Goal: Task Accomplishment & Management: Use online tool/utility

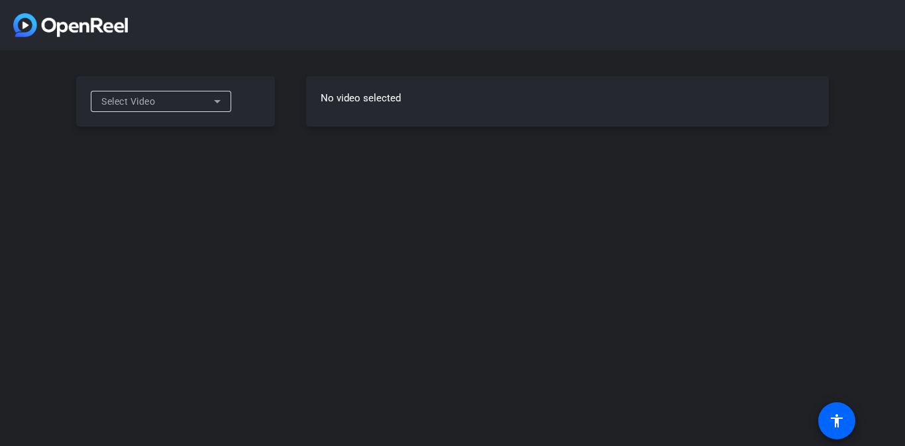
click at [204, 105] on div "Select Video" at bounding box center [157, 101] width 113 height 16
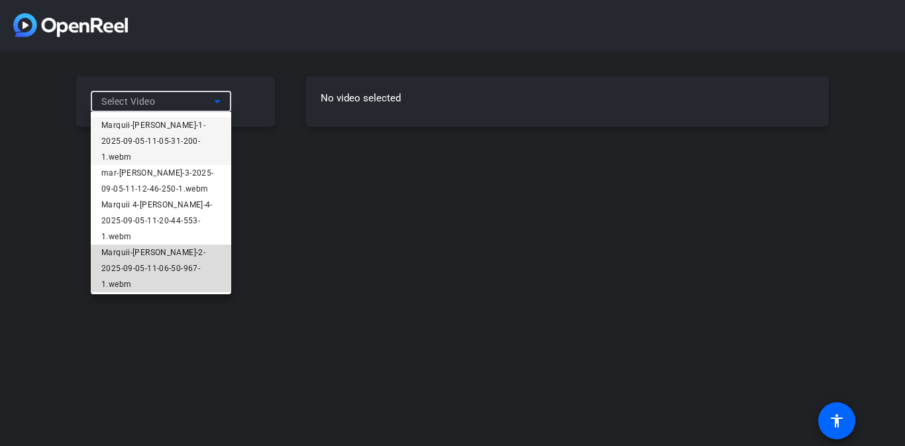
click at [160, 270] on span "Marquii-[PERSON_NAME]-2-2025-09-05-11-06-50-967-1.webm" at bounding box center [160, 269] width 119 height 48
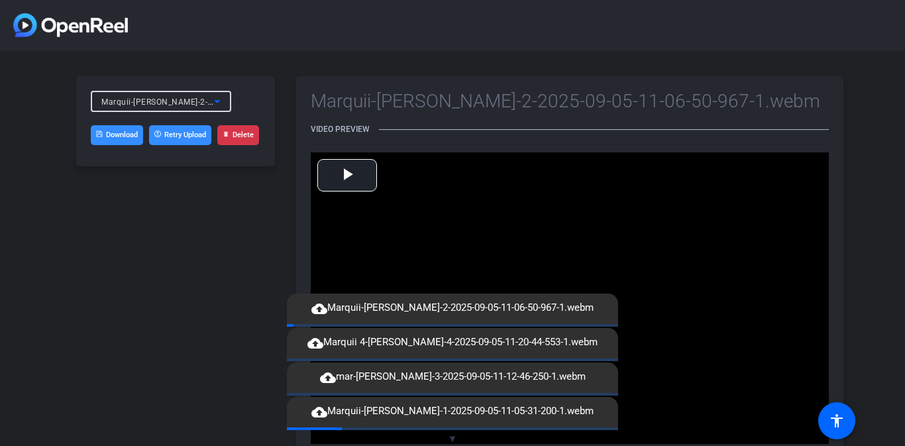
scroll to position [38, 0]
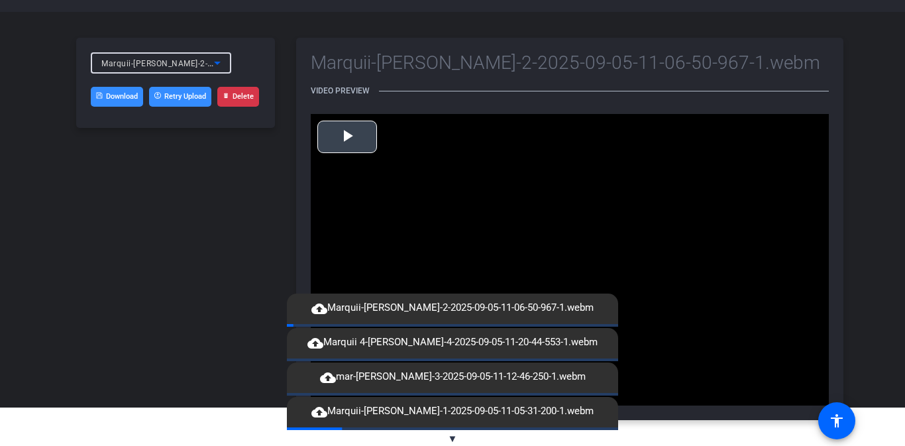
click at [347, 137] on span "Video Player" at bounding box center [347, 137] width 0 height 0
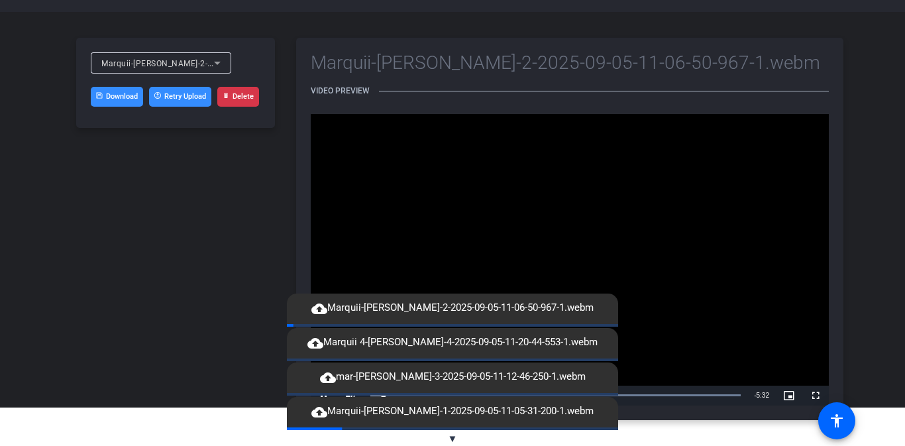
click at [425, 200] on video "Video Player" at bounding box center [570, 260] width 518 height 292
click at [210, 63] on icon at bounding box center [217, 63] width 16 height 16
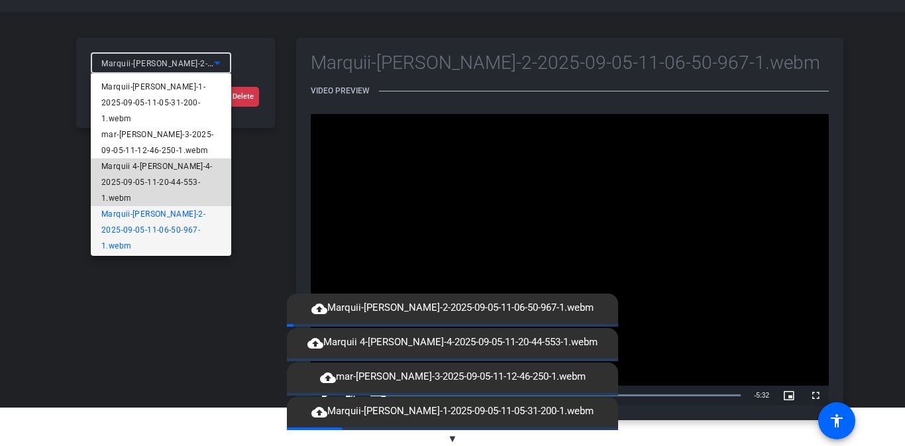
click at [179, 186] on span "Marquii 4-[PERSON_NAME]-4-2025-09-05-11-20-44-553-1.webm" at bounding box center [160, 182] width 119 height 48
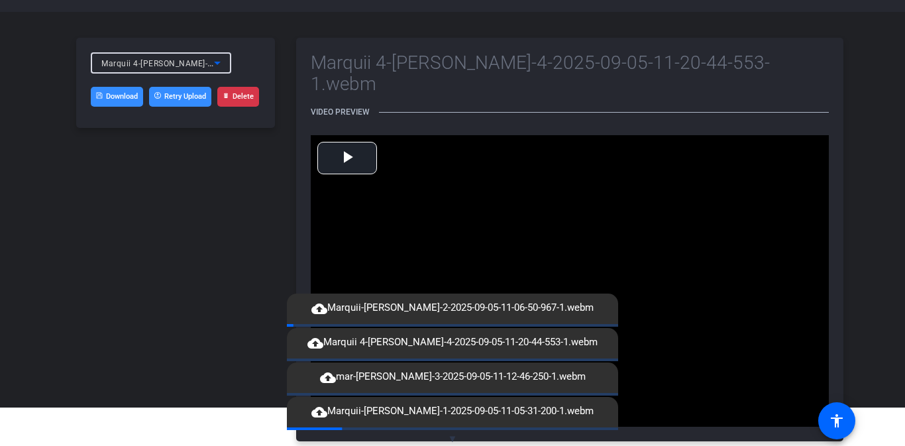
click at [198, 66] on span "Marquii 4-[PERSON_NAME]-4-2025-09-05-11-20-44-553-1.webm" at bounding box center [223, 63] width 245 height 11
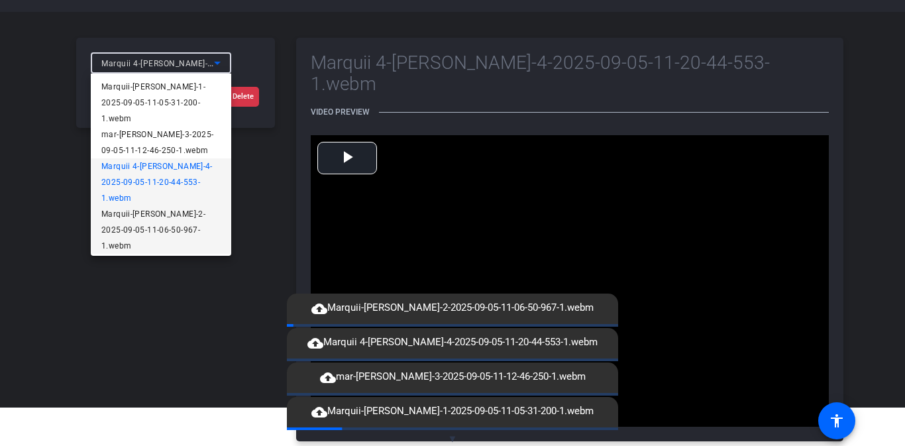
scroll to position [3, 0]
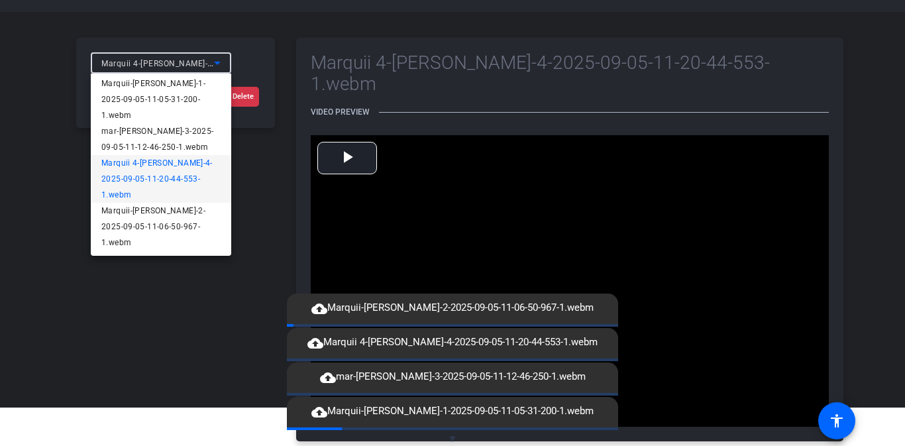
click at [454, 437] on span "▼" at bounding box center [453, 439] width 10 height 12
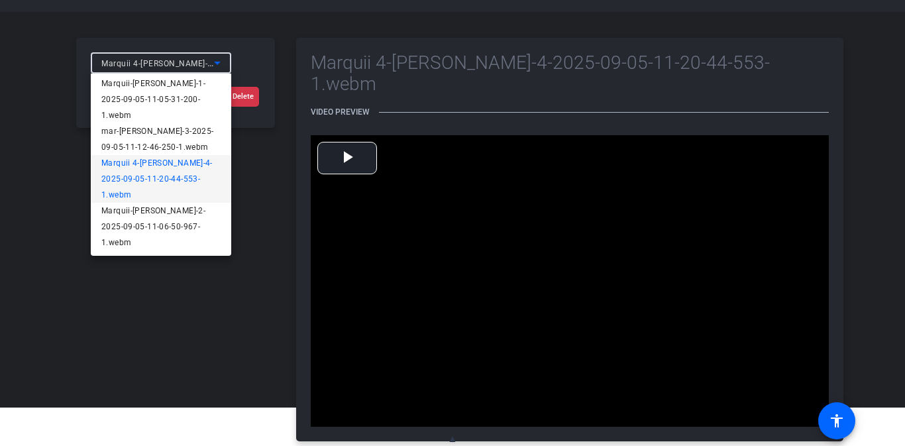
click at [454, 437] on span "▲" at bounding box center [453, 439] width 10 height 12
